Goal: Find specific page/section: Find specific page/section

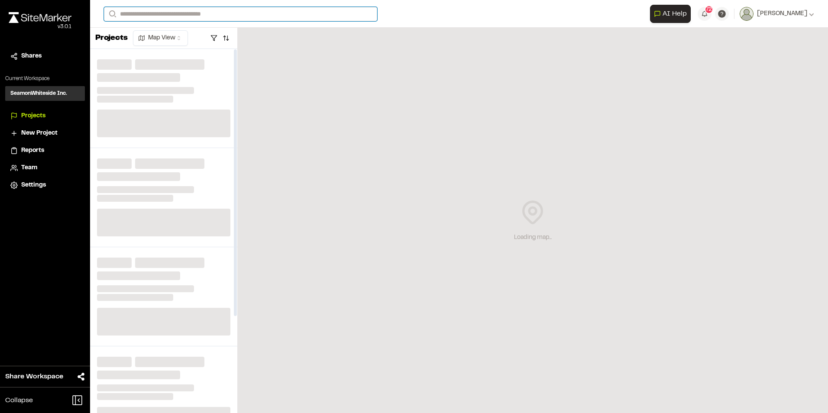
click at [131, 13] on input "Search" at bounding box center [240, 14] width 273 height 14
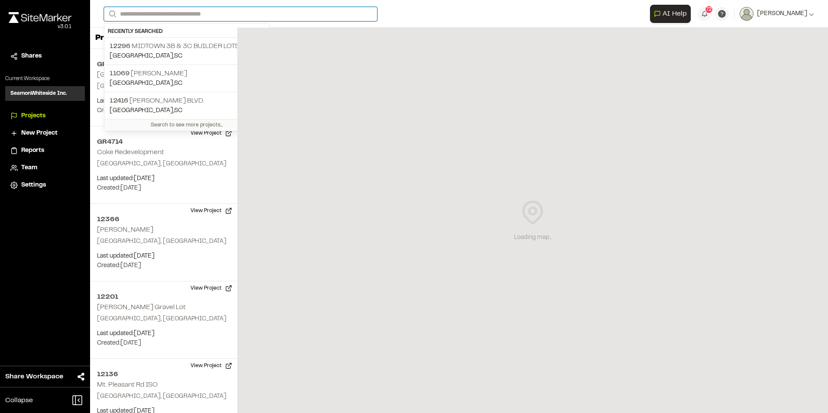
click at [131, 13] on input "Search" at bounding box center [240, 14] width 273 height 14
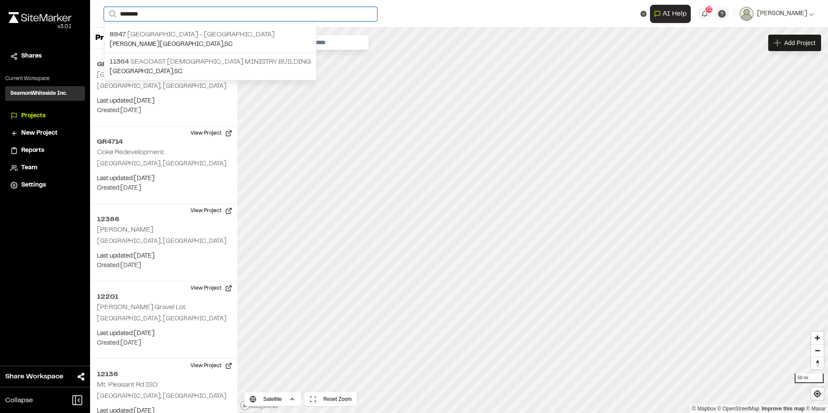
type input "********"
